Goal: Use online tool/utility

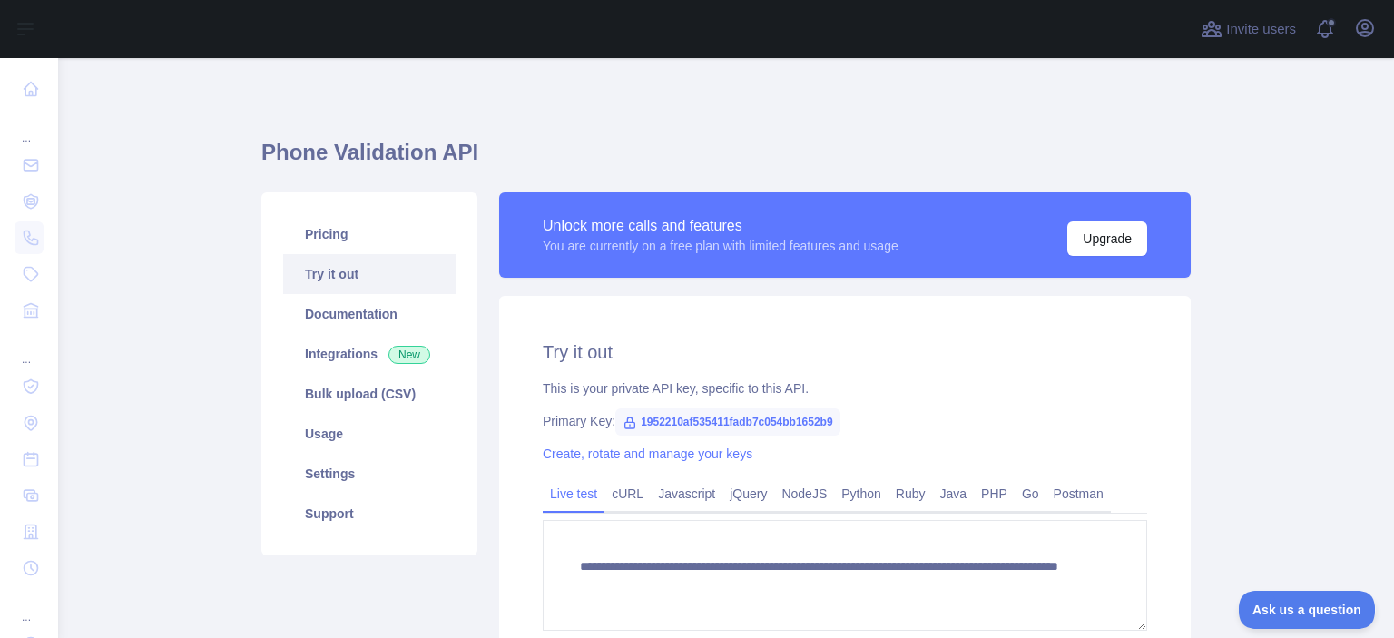
scroll to position [423, 0]
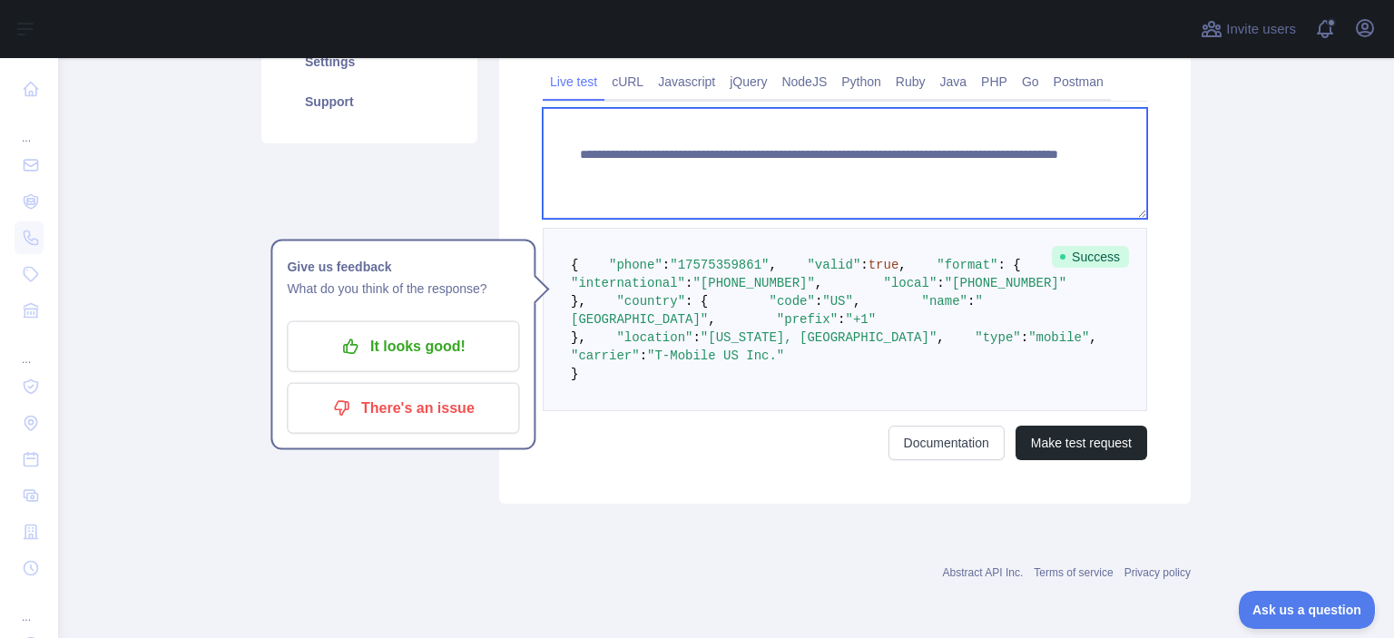
paste textarea
drag, startPoint x: 894, startPoint y: 159, endPoint x: 982, endPoint y: 163, distance: 88.2
type textarea "**********"
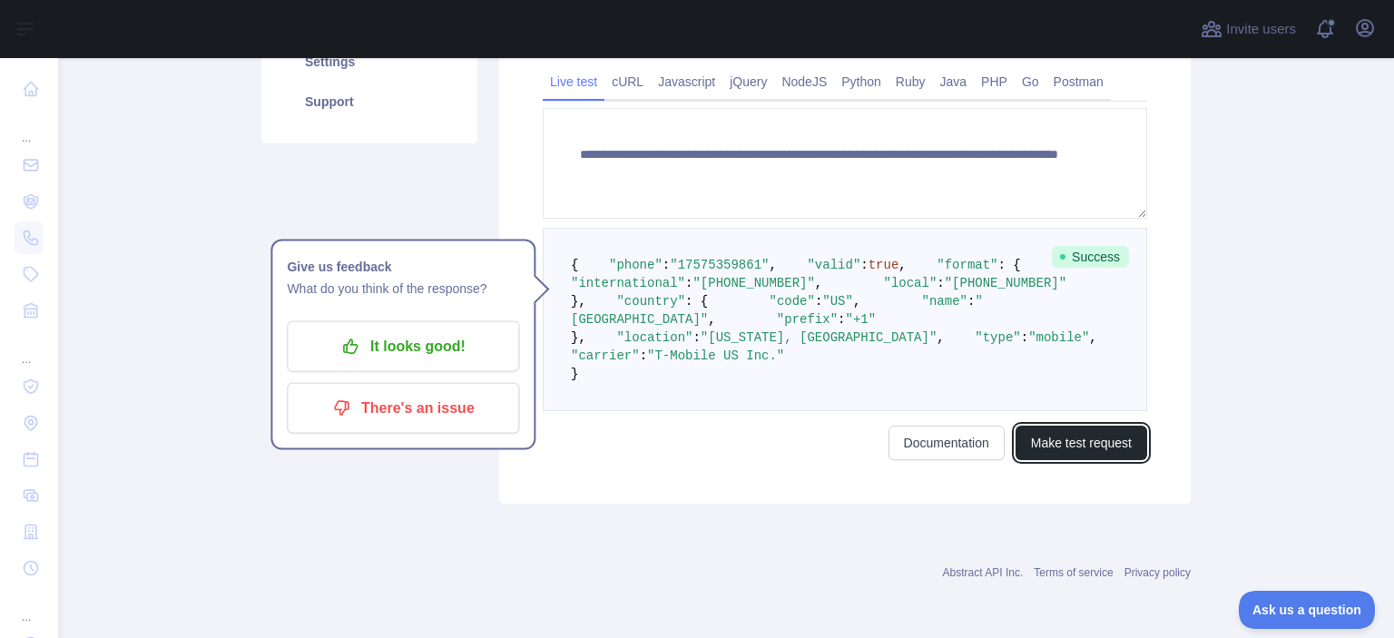
click at [1073, 460] on button "Make test request" at bounding box center [1082, 443] width 132 height 34
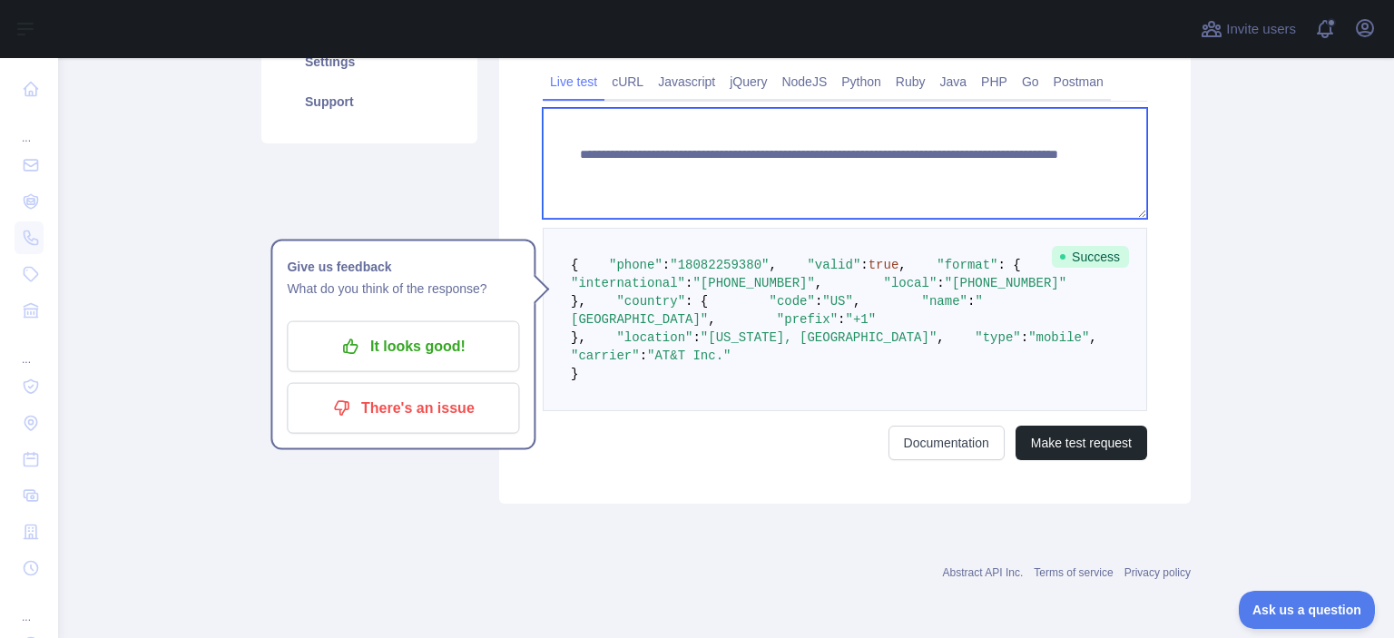
paste textarea
drag, startPoint x: 891, startPoint y: 165, endPoint x: 991, endPoint y: 172, distance: 100.1
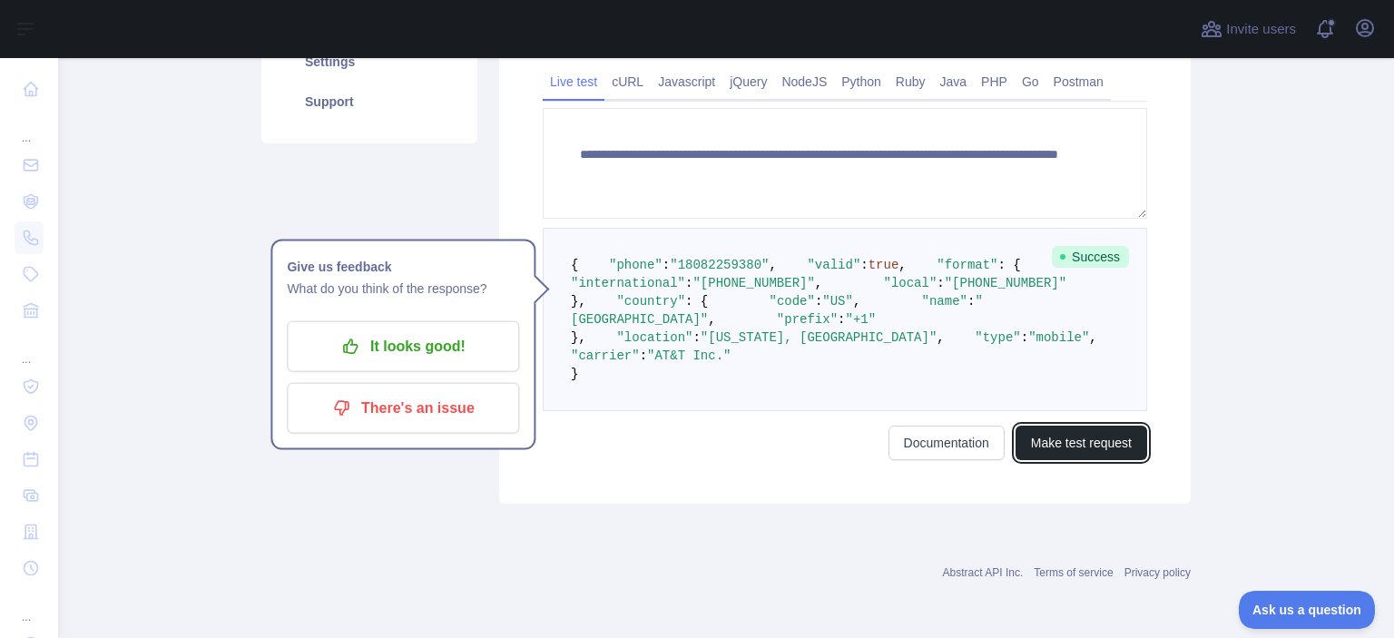
click at [1035, 460] on button "Make test request" at bounding box center [1082, 443] width 132 height 34
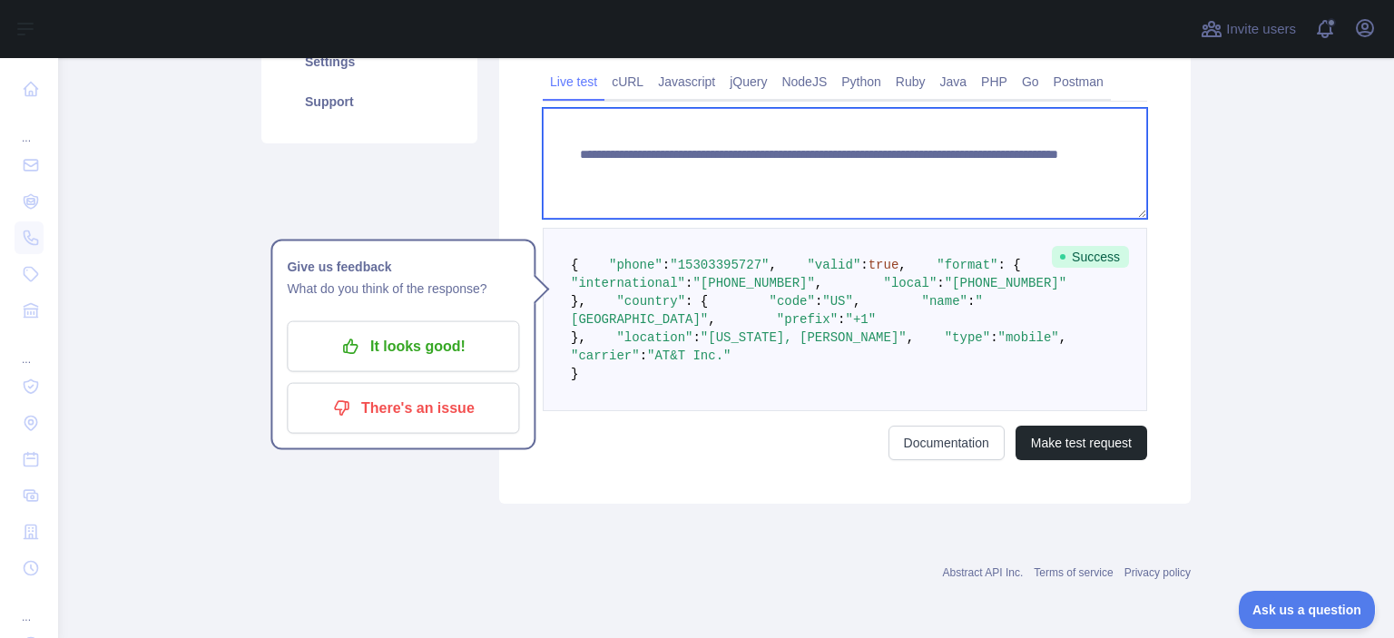
paste textarea
drag, startPoint x: 893, startPoint y: 163, endPoint x: 987, endPoint y: 173, distance: 94.9
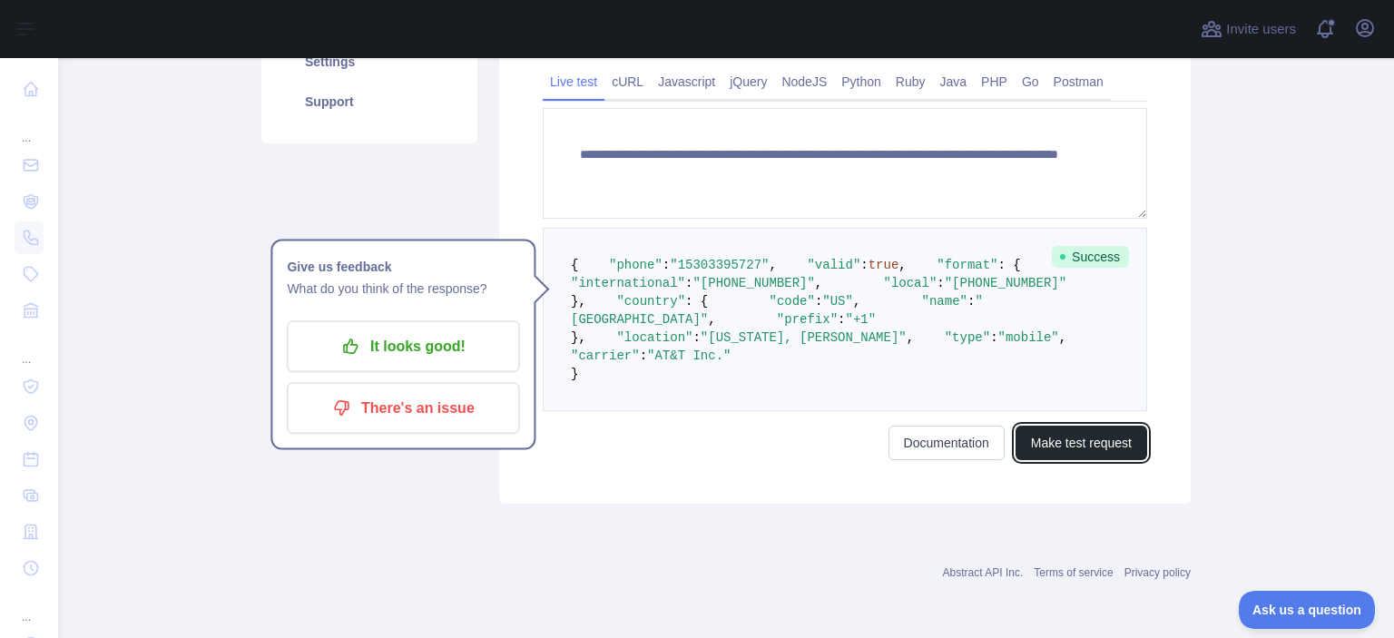
click at [1066, 460] on button "Make test request" at bounding box center [1082, 443] width 132 height 34
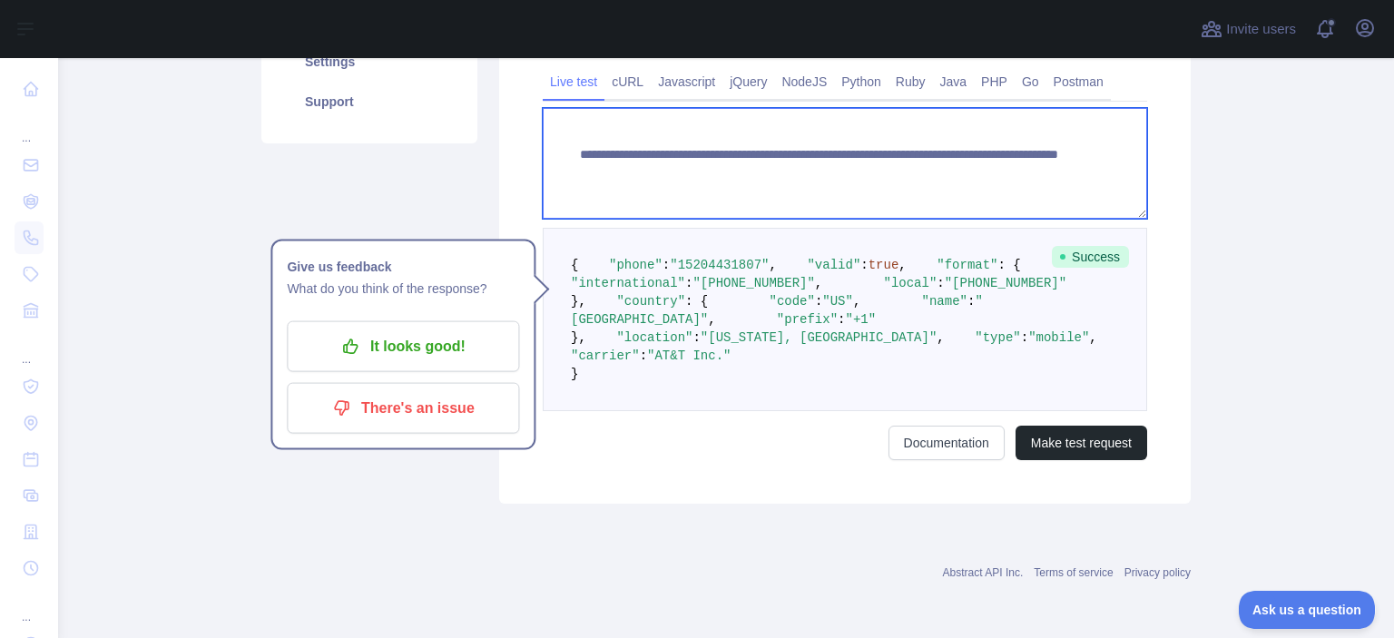
paste textarea
drag, startPoint x: 889, startPoint y: 161, endPoint x: 1032, endPoint y: 192, distance: 146.7
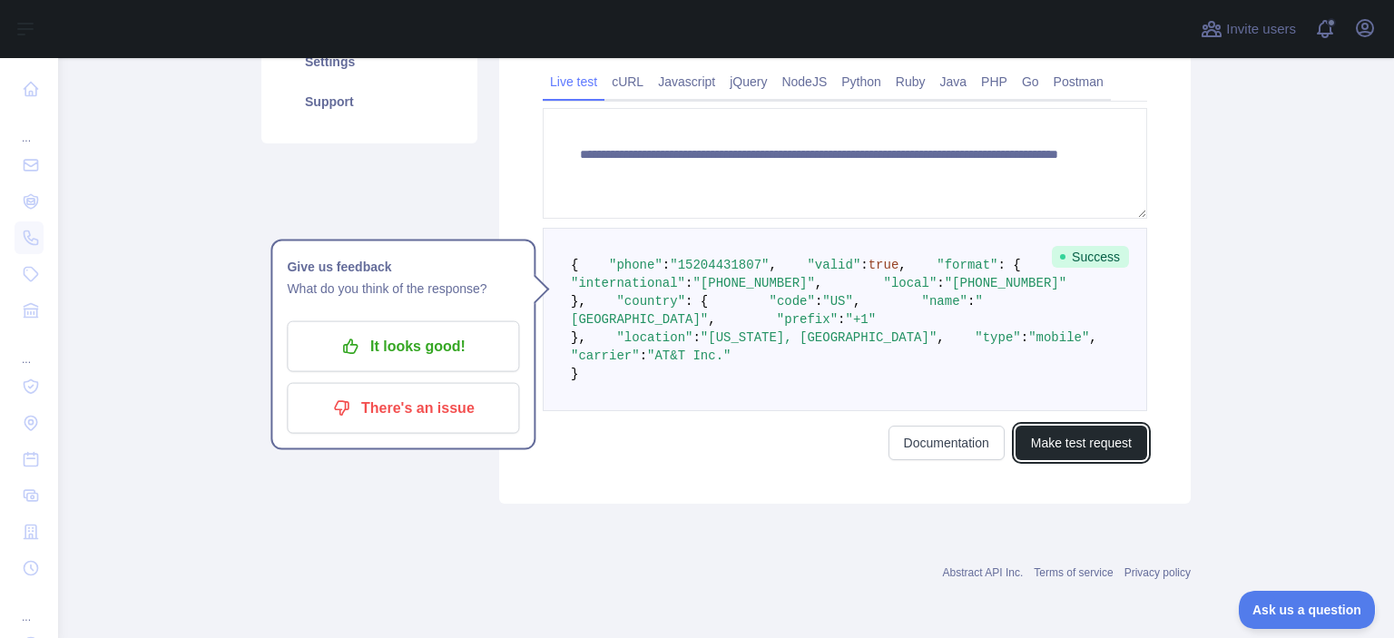
click at [1094, 460] on button "Make test request" at bounding box center [1082, 443] width 132 height 34
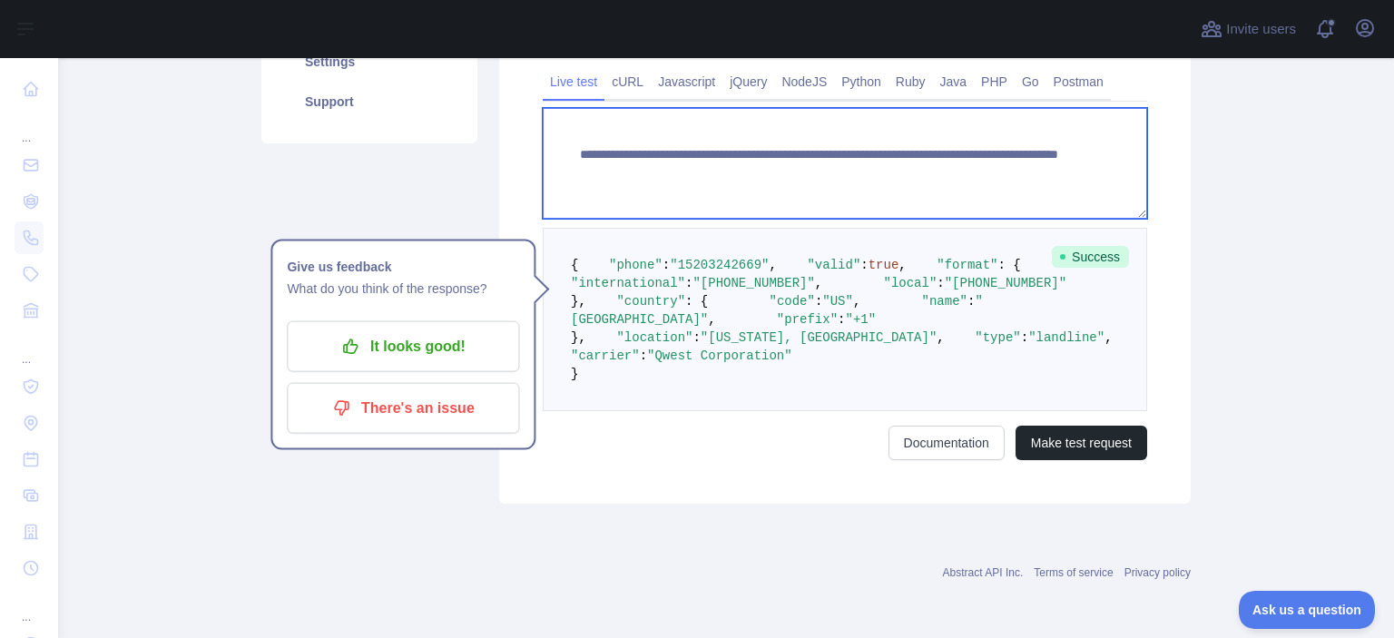
paste textarea
drag, startPoint x: 892, startPoint y: 159, endPoint x: 1018, endPoint y: 177, distance: 127.5
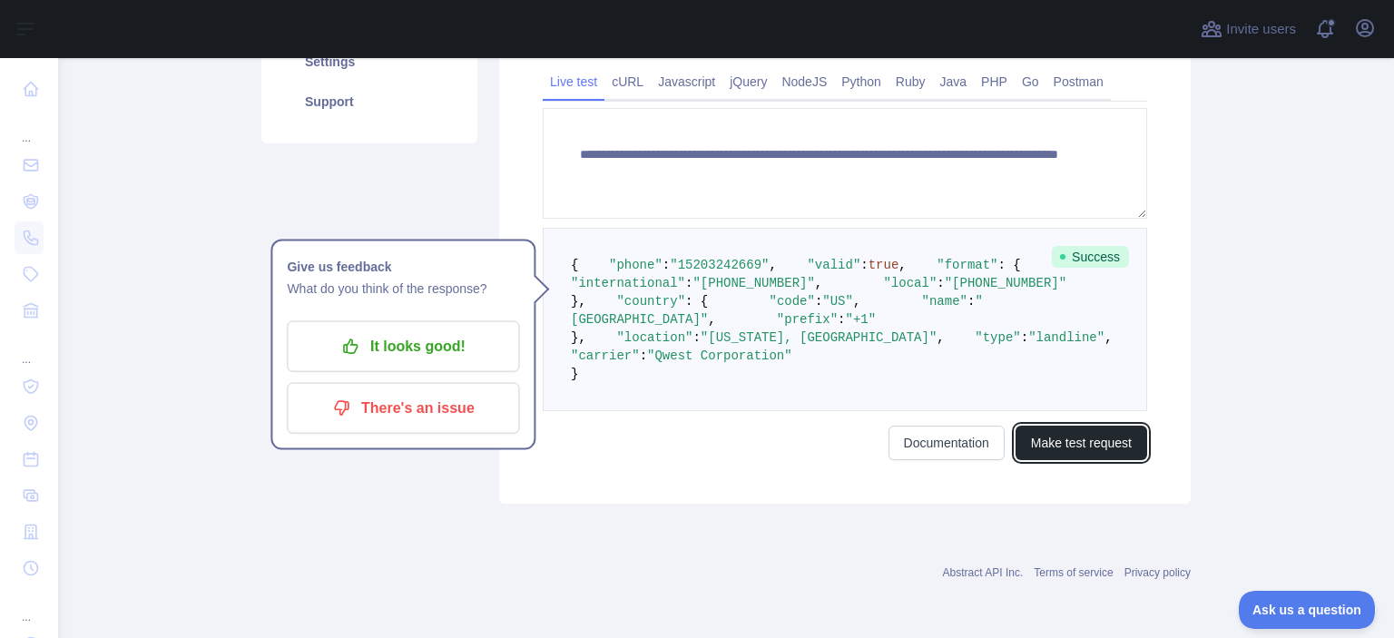
click at [1080, 460] on button "Make test request" at bounding box center [1082, 443] width 132 height 34
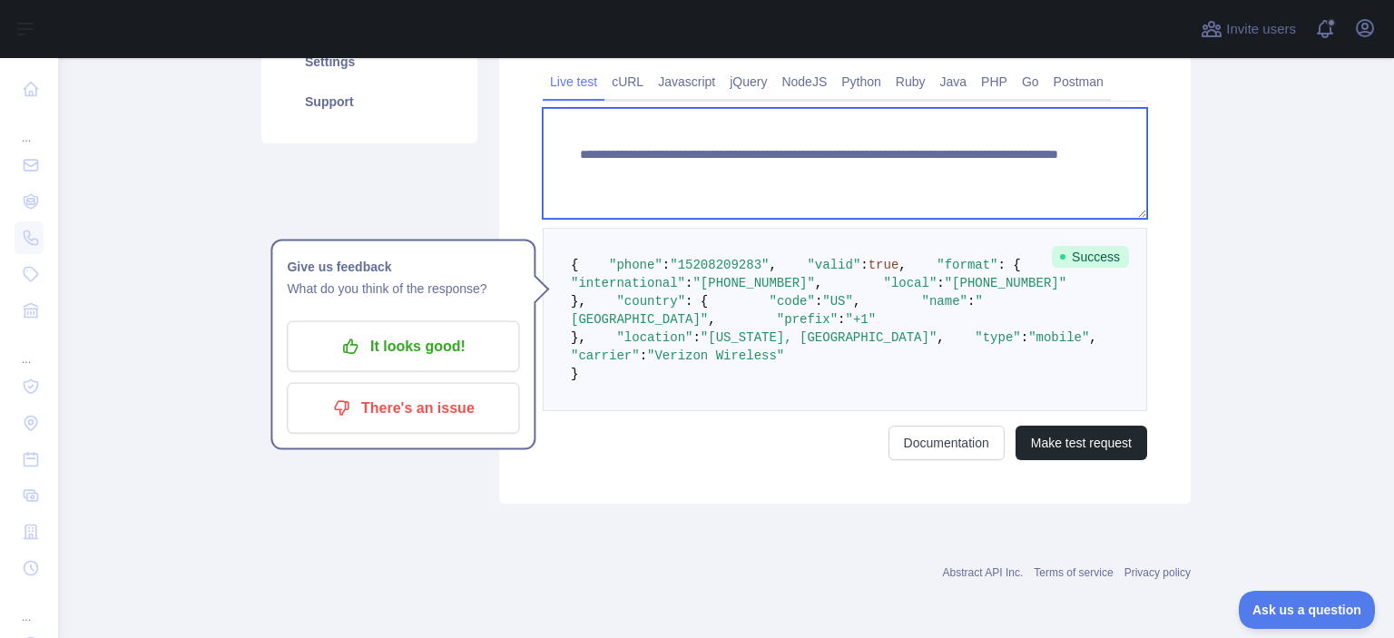
paste textarea
drag, startPoint x: 894, startPoint y: 163, endPoint x: 996, endPoint y: 163, distance: 101.6
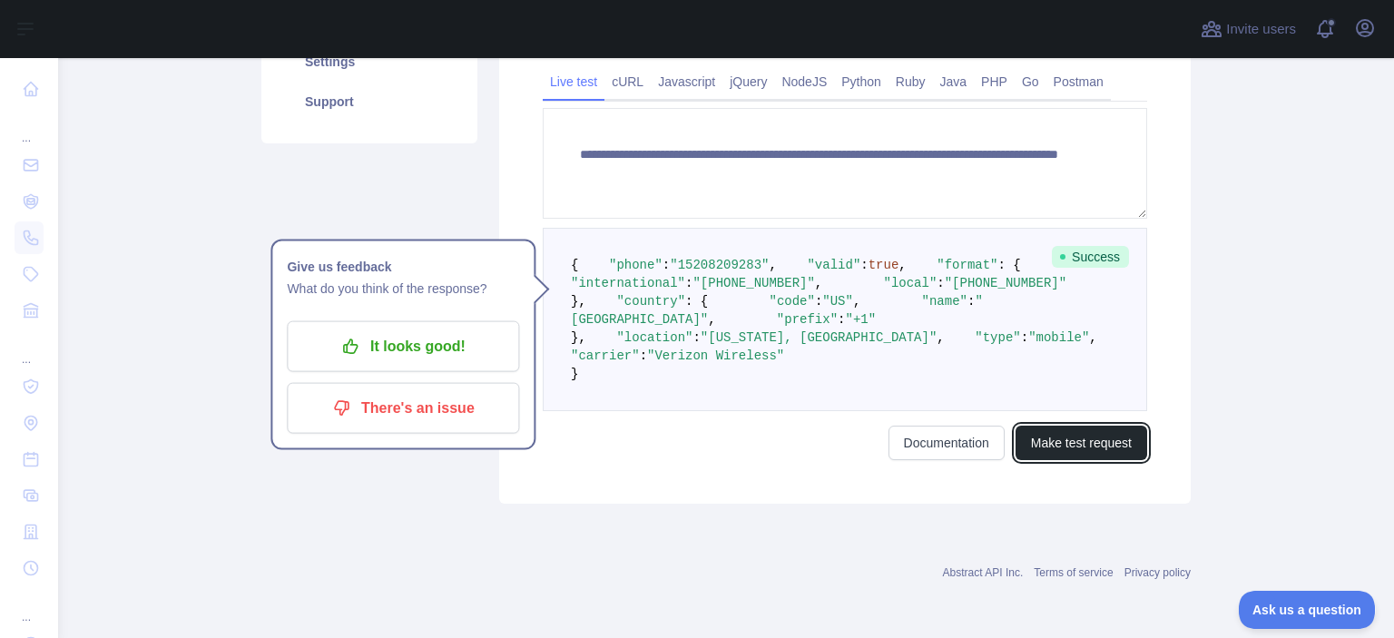
click at [1088, 460] on button "Make test request" at bounding box center [1082, 443] width 132 height 34
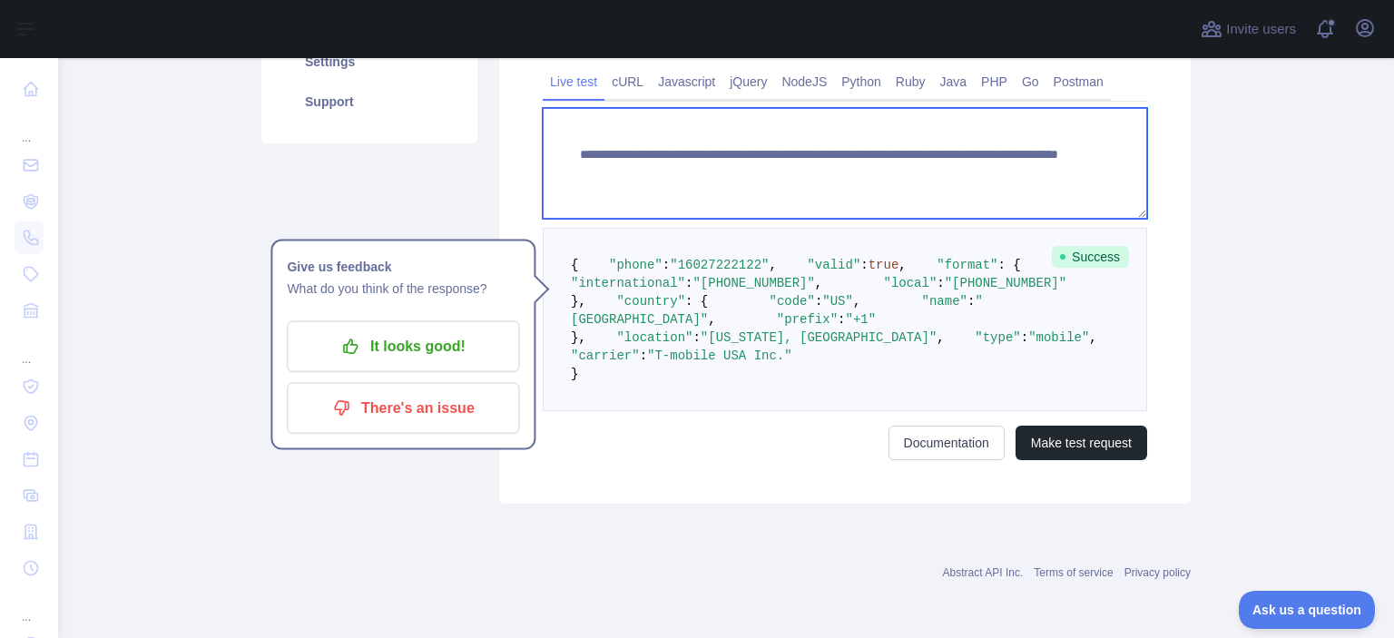
paste textarea
drag, startPoint x: 889, startPoint y: 166, endPoint x: 985, endPoint y: 166, distance: 95.3
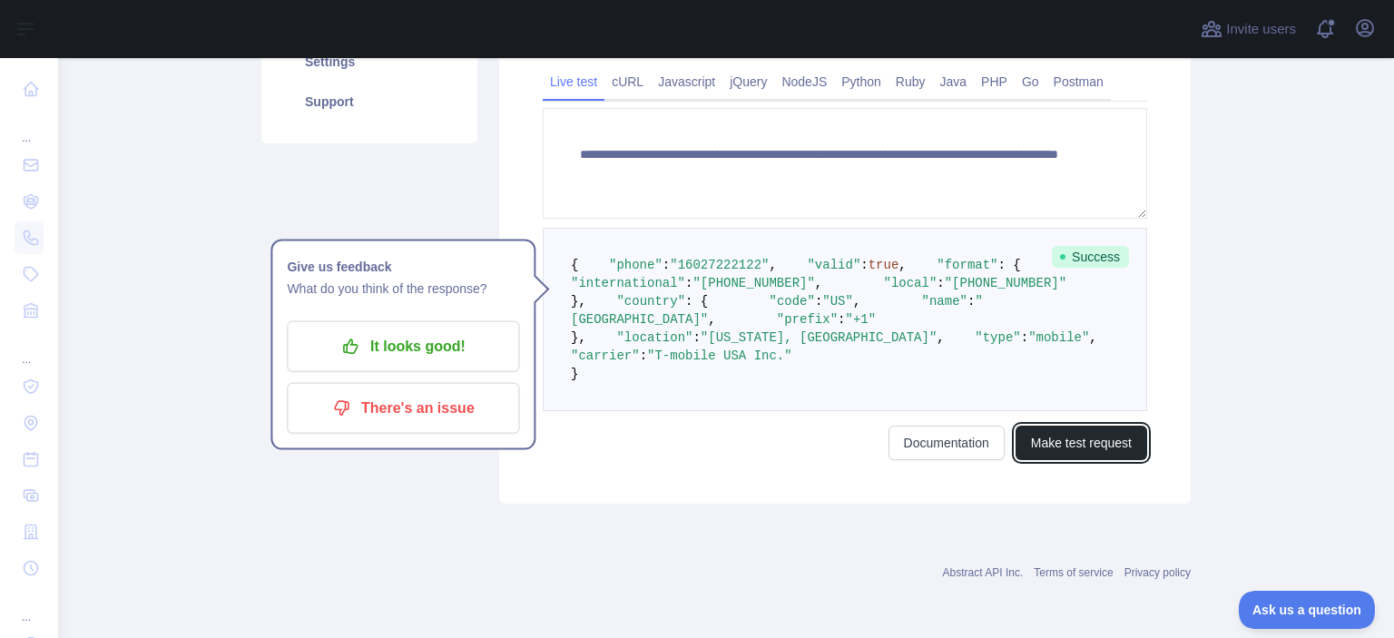
click at [1081, 460] on button "Make test request" at bounding box center [1082, 443] width 132 height 34
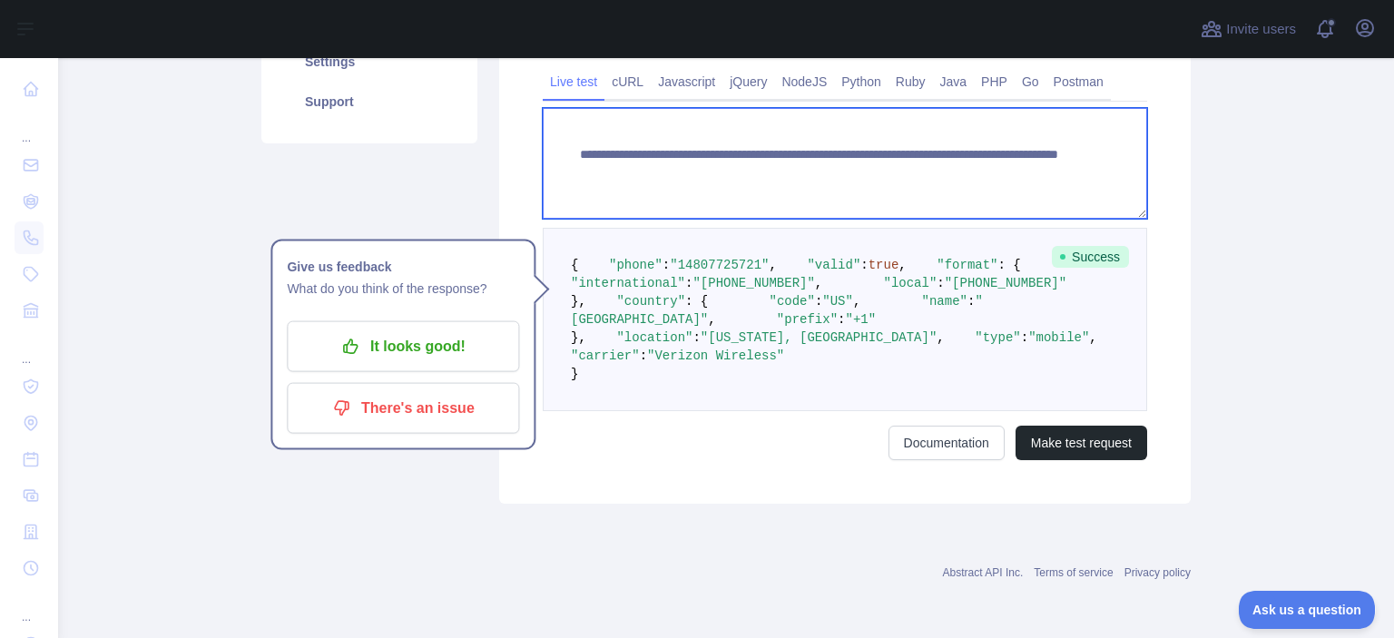
paste textarea
drag, startPoint x: 893, startPoint y: 158, endPoint x: 993, endPoint y: 166, distance: 100.2
type textarea "**********"
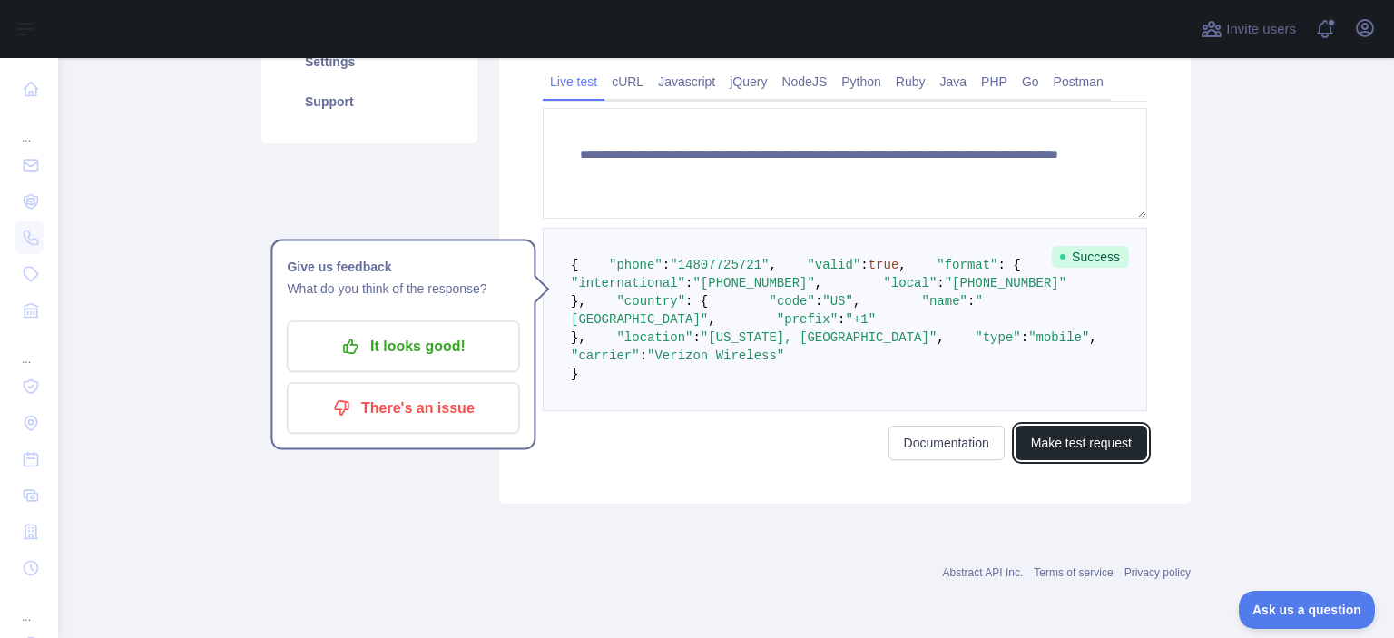
click at [1087, 460] on button "Make test request" at bounding box center [1082, 443] width 132 height 34
